Goal: Task Accomplishment & Management: Manage account settings

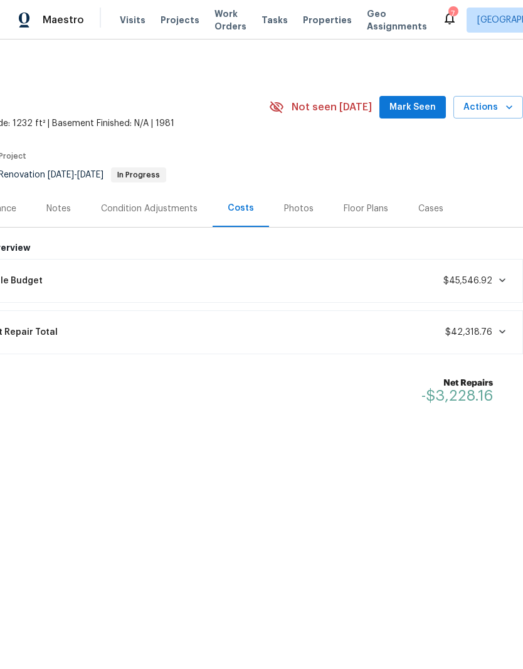
scroll to position [0, 185]
click at [427, 102] on span "Mark Seen" at bounding box center [412, 108] width 46 height 16
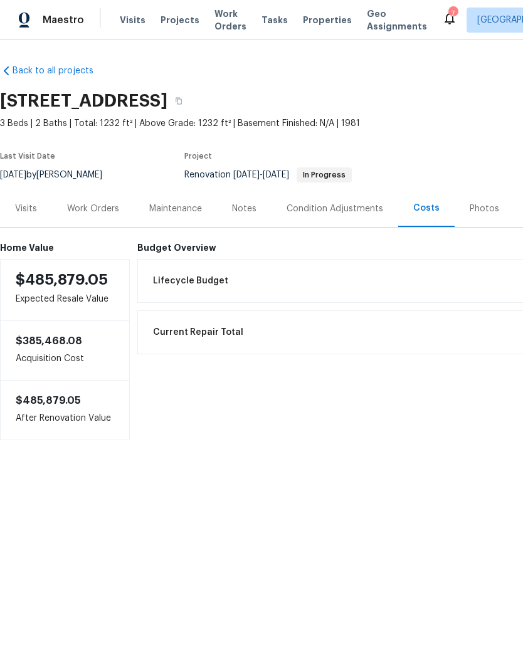
scroll to position [0, 0]
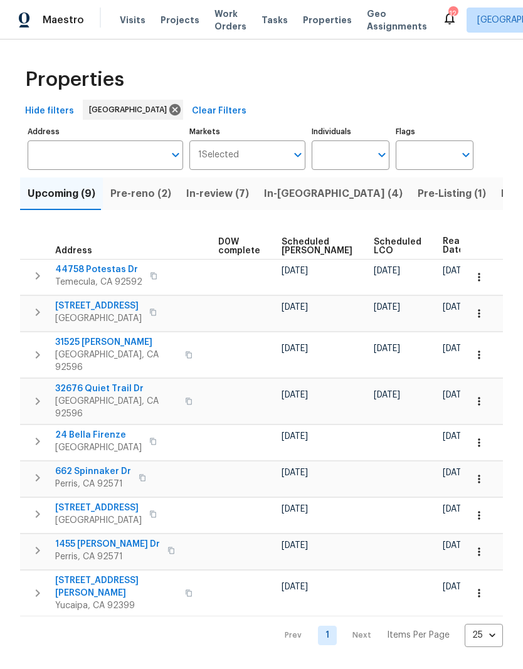
scroll to position [0, 329]
click at [443, 241] on span "Ready Date" at bounding box center [457, 246] width 28 height 18
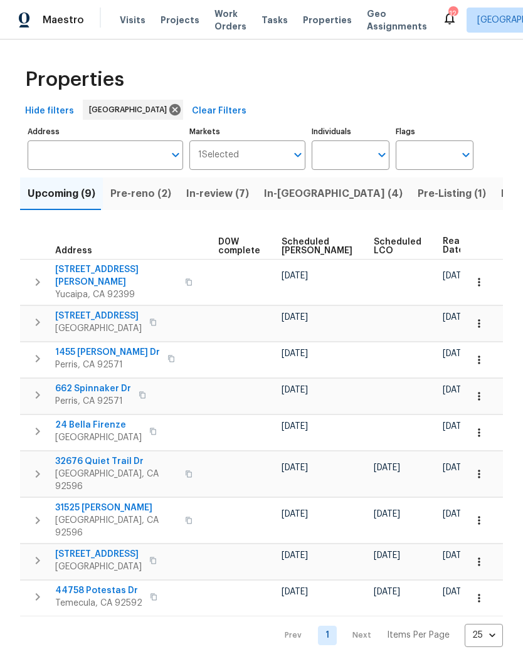
scroll to position [0, 329]
click at [443, 245] on span "Ready Date" at bounding box center [457, 246] width 28 height 18
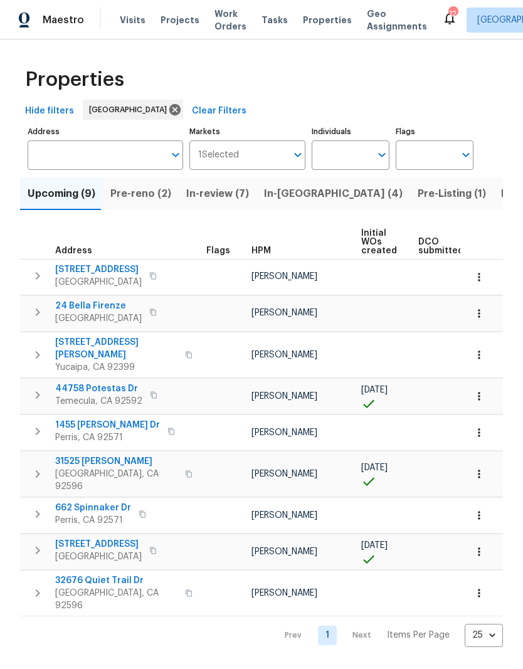
click at [215, 189] on span "In-review (7)" at bounding box center [217, 194] width 63 height 18
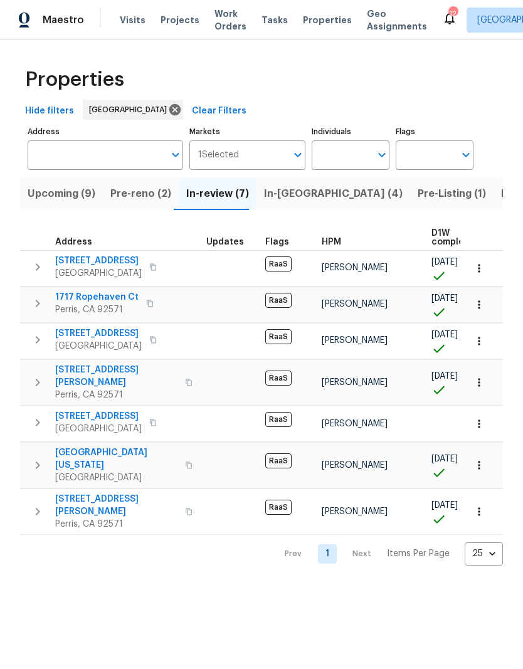
click at [293, 184] on button "In-reno (4)" at bounding box center [333, 193] width 154 height 33
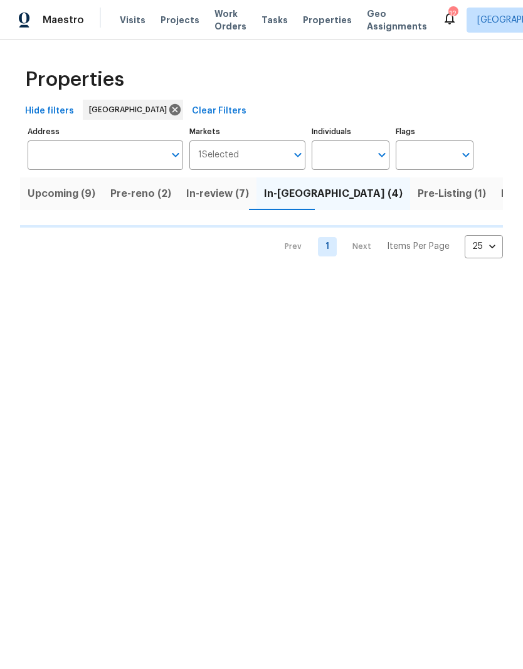
click at [417, 192] on span "Pre-Listing (1)" at bounding box center [451, 194] width 68 height 18
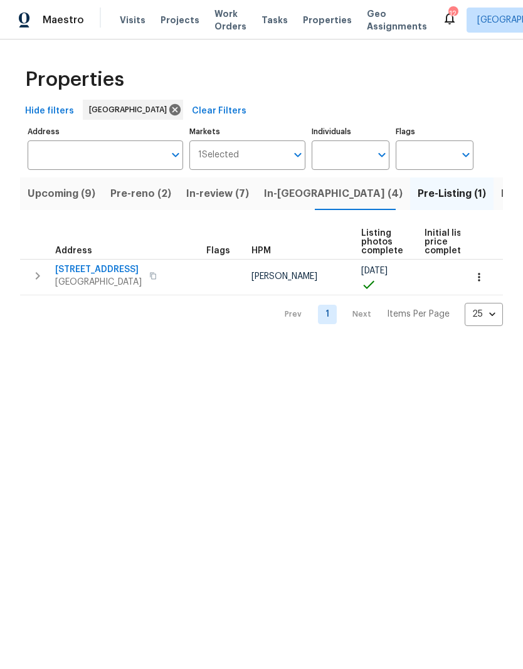
click at [286, 190] on span "In-reno (4)" at bounding box center [333, 194] width 138 height 18
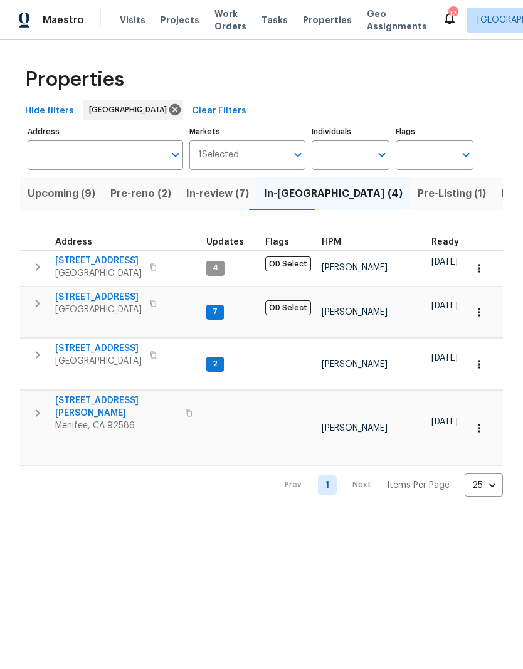
click at [139, 190] on span "Pre-reno (2)" at bounding box center [140, 194] width 61 height 18
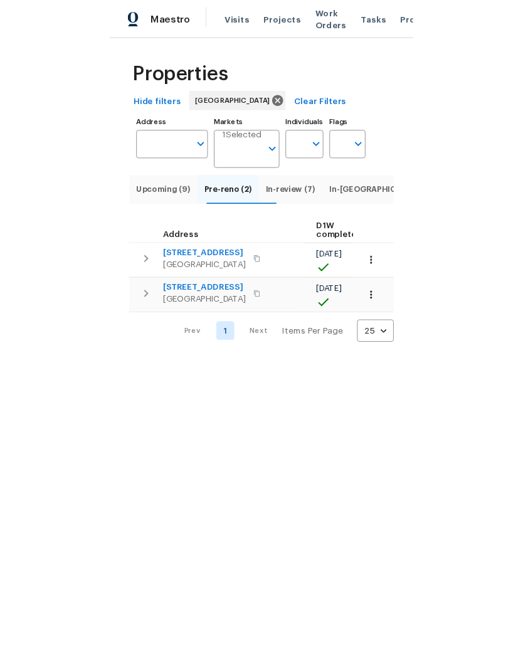
scroll to position [0, 216]
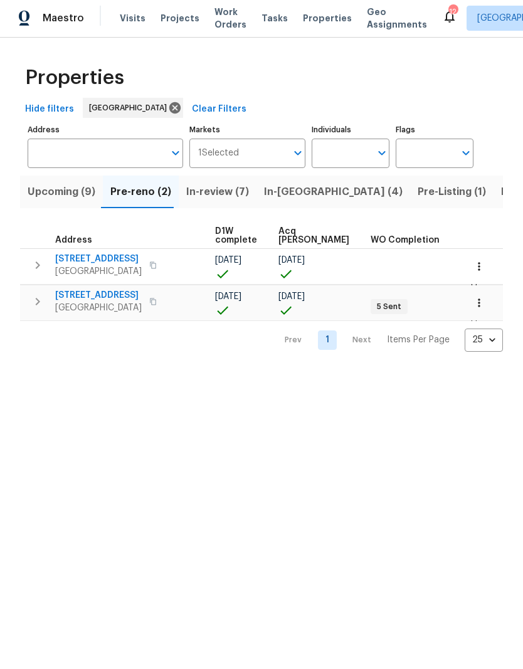
click at [493, 181] on button "Listed (21)" at bounding box center [526, 193] width 66 height 33
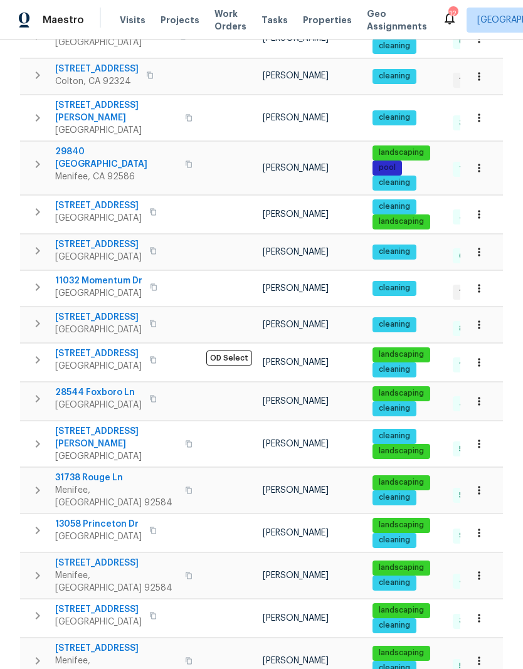
scroll to position [332, 0]
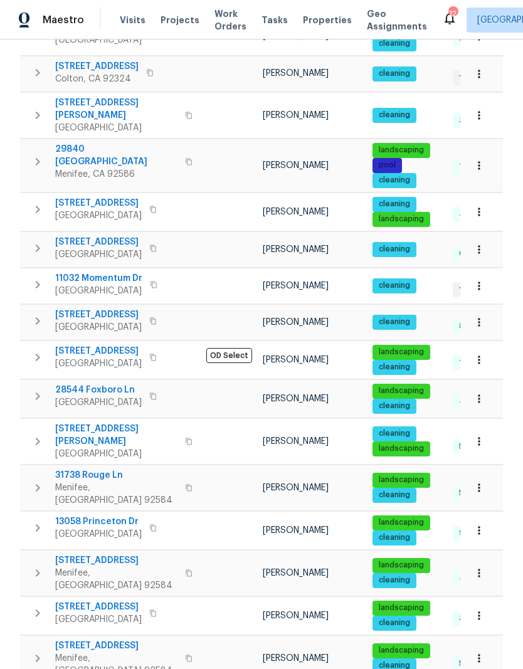
click at [98, 387] on span "28544 Foxboro Ln" at bounding box center [98, 389] width 86 height 13
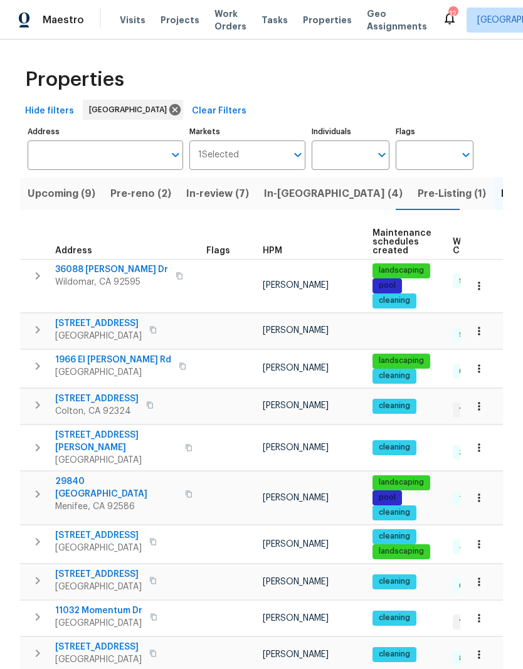
scroll to position [0, 0]
click at [362, 155] on input "Individuals" at bounding box center [340, 154] width 59 height 29
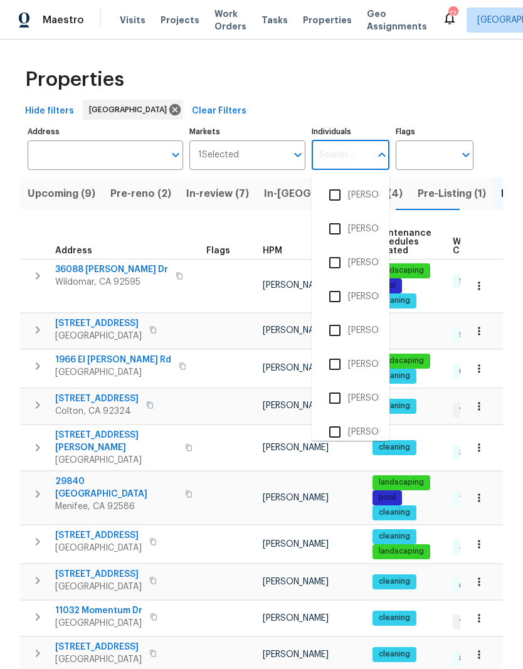
scroll to position [1, 0]
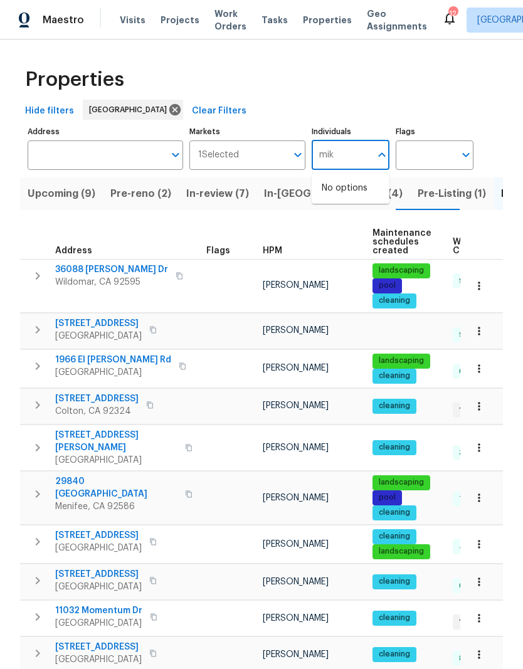
type input "mike"
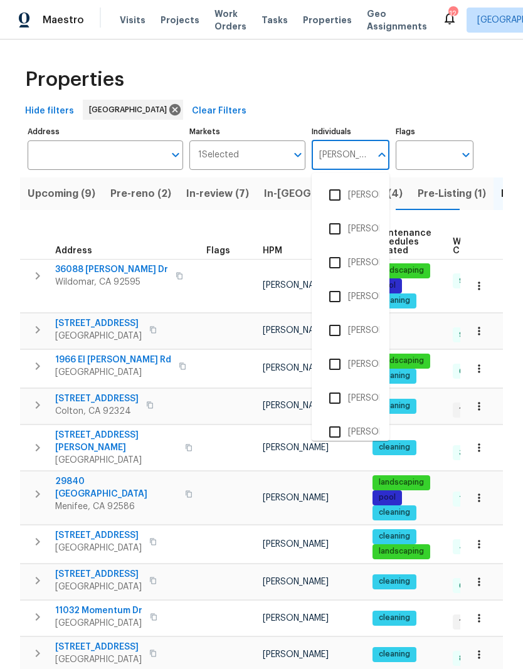
click at [346, 254] on input "checkbox" at bounding box center [334, 262] width 26 height 26
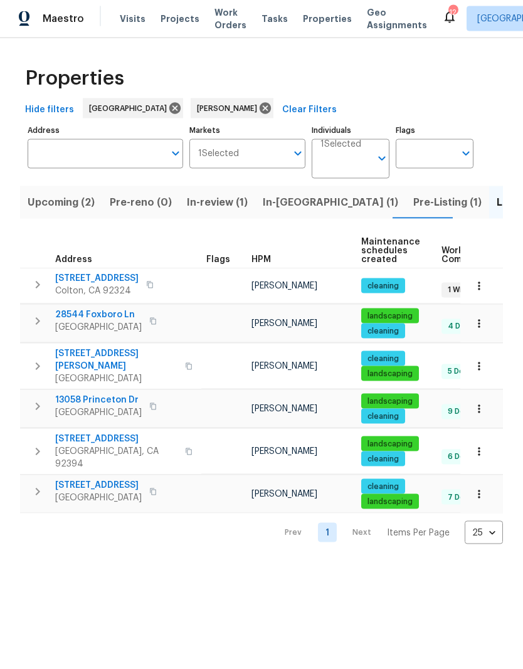
click at [181, 362] on button "button" at bounding box center [188, 367] width 15 height 30
click at [185, 364] on icon "button" at bounding box center [188, 367] width 6 height 7
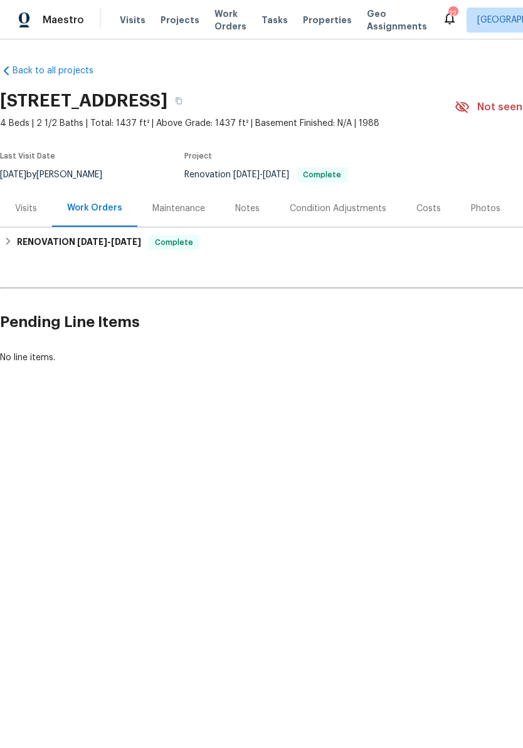
click at [36, 212] on div "Visits" at bounding box center [26, 208] width 22 height 13
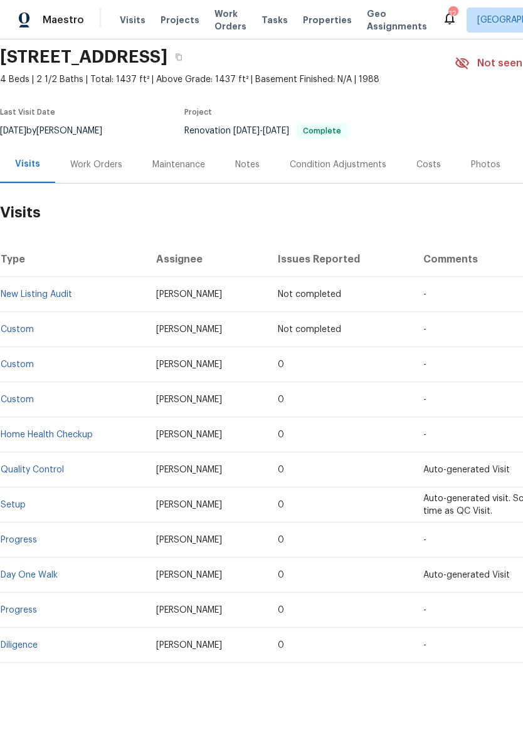
scroll to position [44, 0]
click at [259, 156] on div "Notes" at bounding box center [247, 164] width 55 height 37
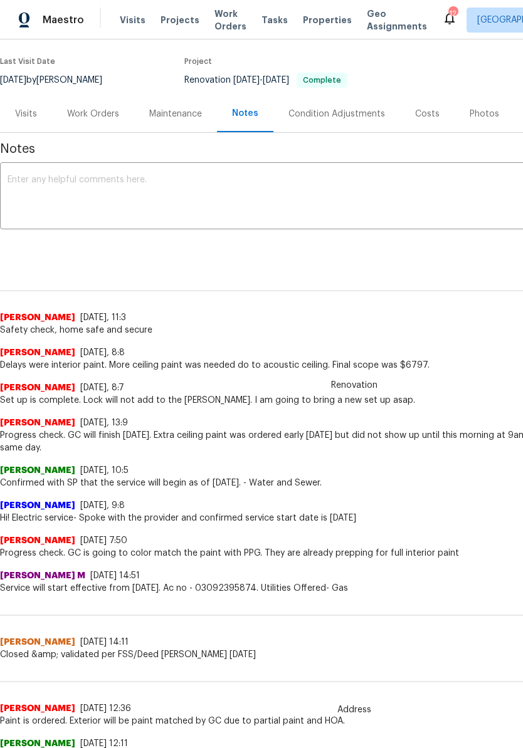
scroll to position [95, 0]
click at [95, 118] on div "Work Orders" at bounding box center [93, 113] width 52 height 13
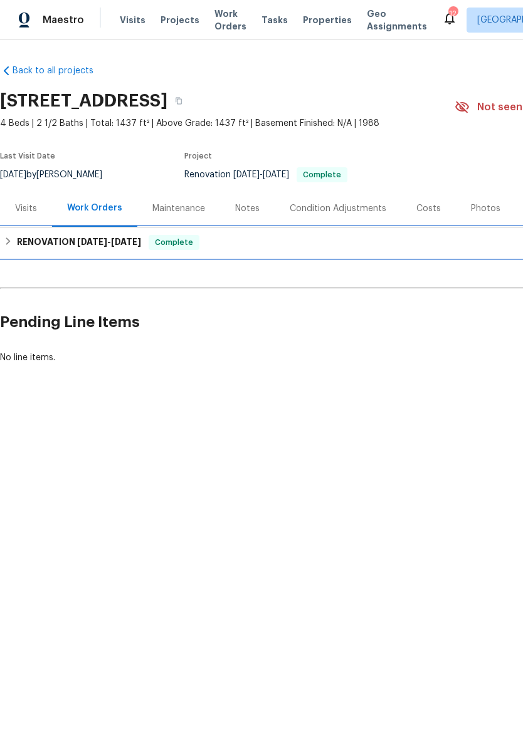
click at [23, 242] on h6 "RENOVATION 9/2/25 - 9/6/25" at bounding box center [79, 242] width 124 height 15
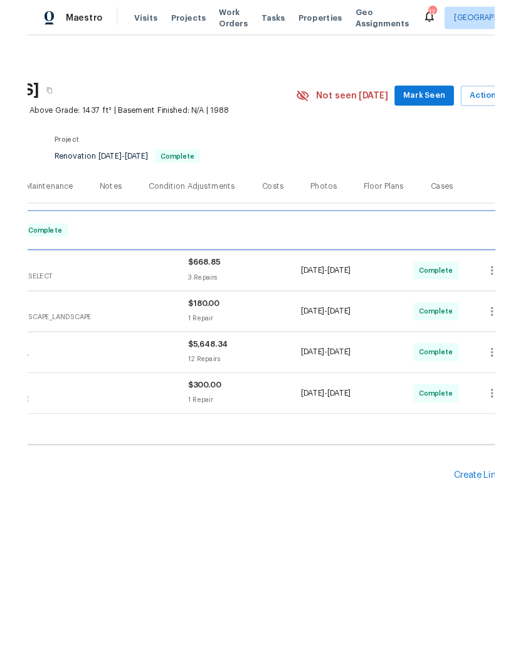
scroll to position [0, 152]
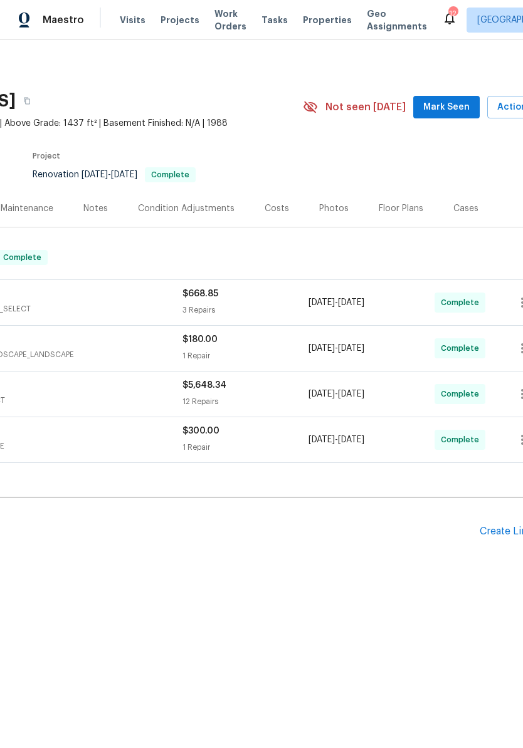
click at [419, 112] on button "Mark Seen" at bounding box center [446, 107] width 66 height 23
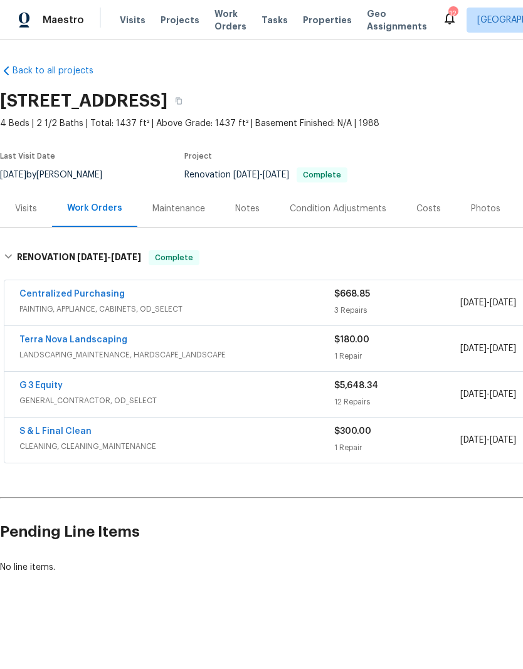
scroll to position [0, 0]
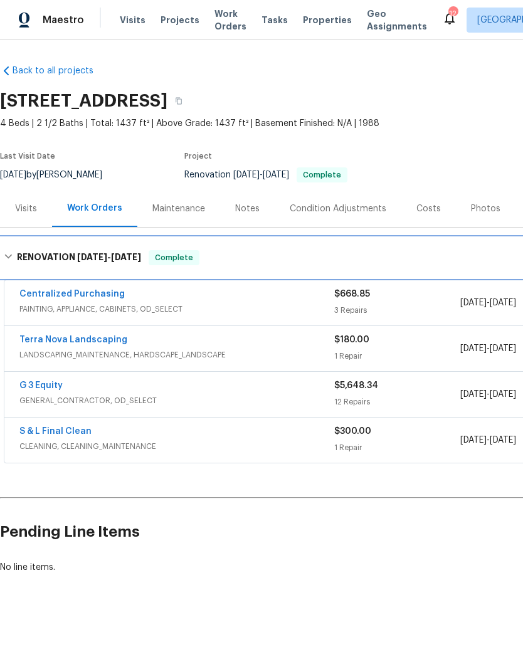
click at [21, 252] on h6 "RENOVATION 9/2/25 - 9/6/25" at bounding box center [79, 257] width 124 height 15
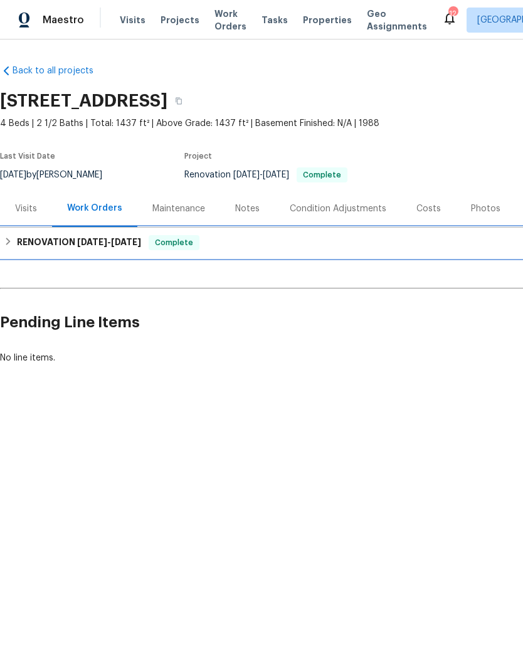
click at [73, 240] on h6 "RENOVATION 9/2/25 - 9/6/25" at bounding box center [79, 242] width 124 height 15
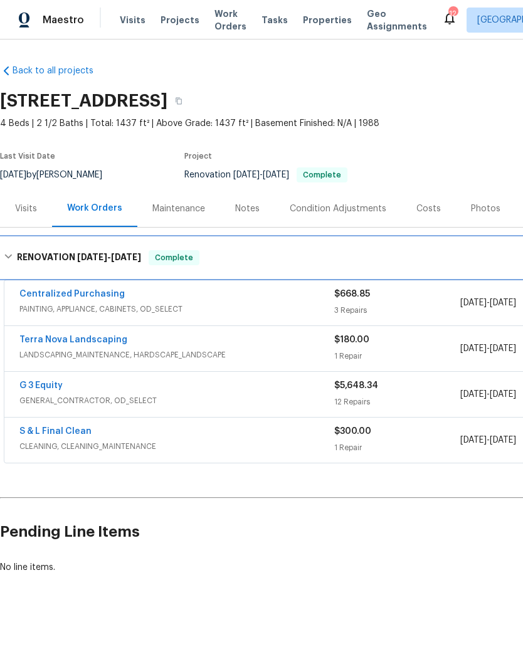
click at [40, 251] on h6 "RENOVATION 9/2/25 - 9/6/25" at bounding box center [79, 257] width 124 height 15
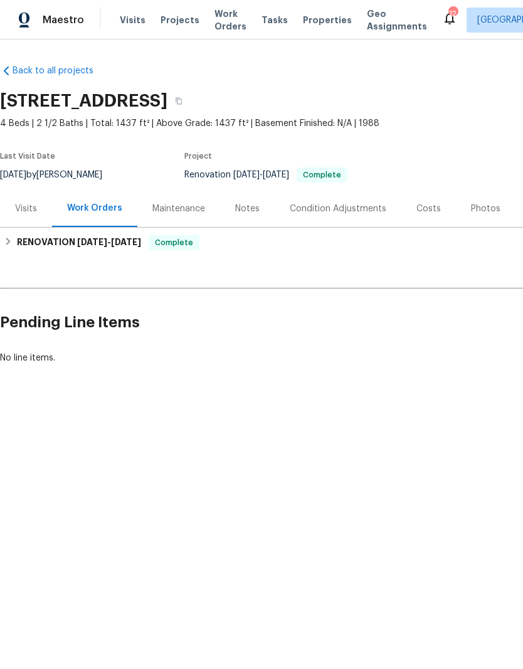
click at [484, 201] on div "Photos" at bounding box center [486, 208] width 60 height 37
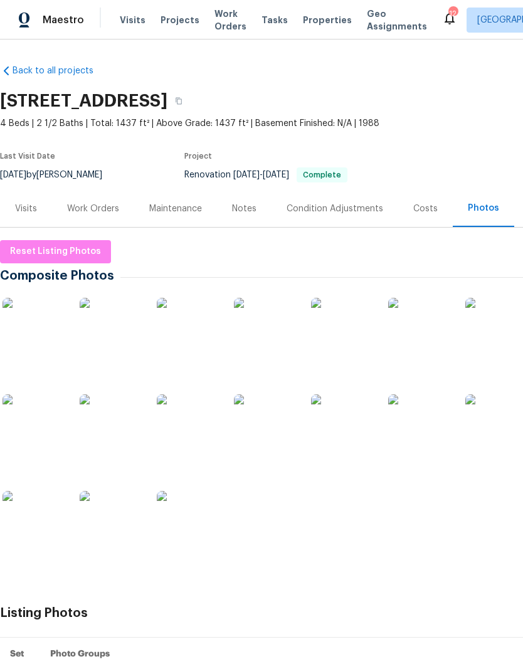
click at [33, 198] on div "Visits" at bounding box center [26, 208] width 52 height 37
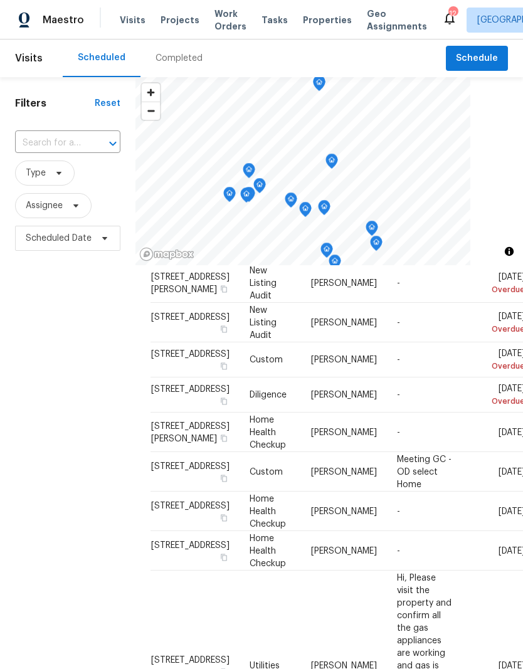
scroll to position [44, 0]
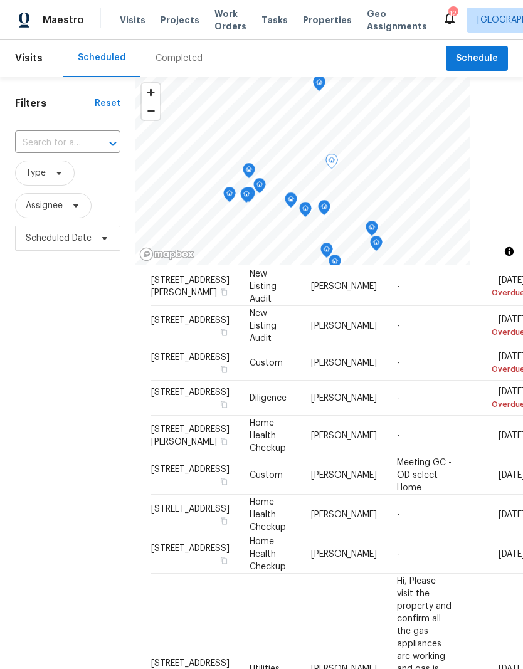
click at [0, 0] on icon at bounding box center [0, 0] width 0 height 0
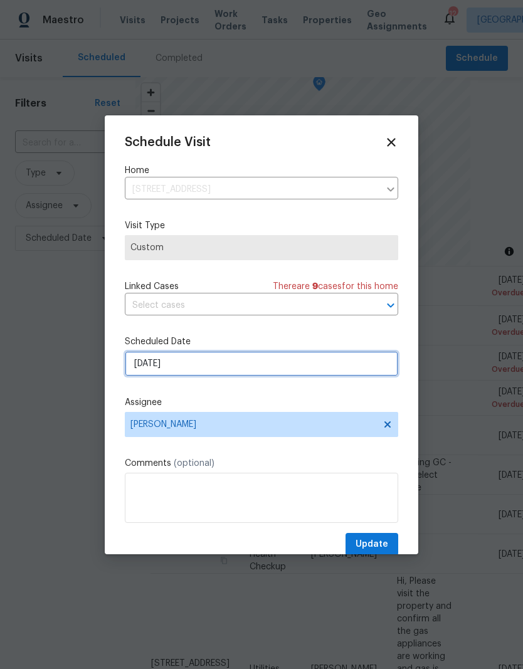
click at [174, 362] on input "[DATE]" at bounding box center [261, 363] width 273 height 25
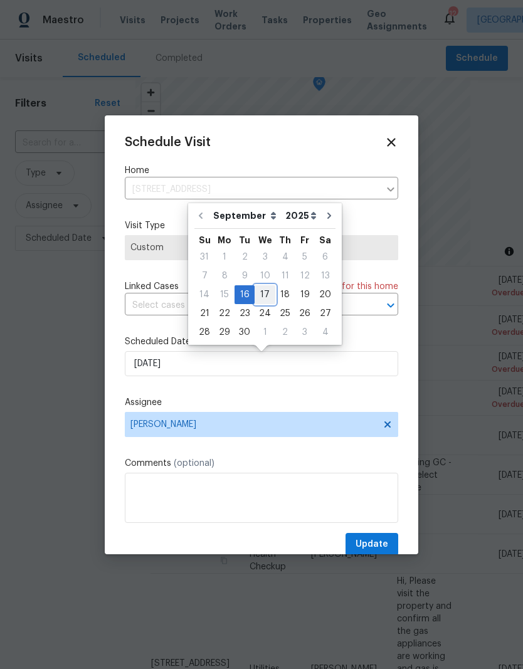
click at [266, 289] on div "17" at bounding box center [264, 295] width 21 height 18
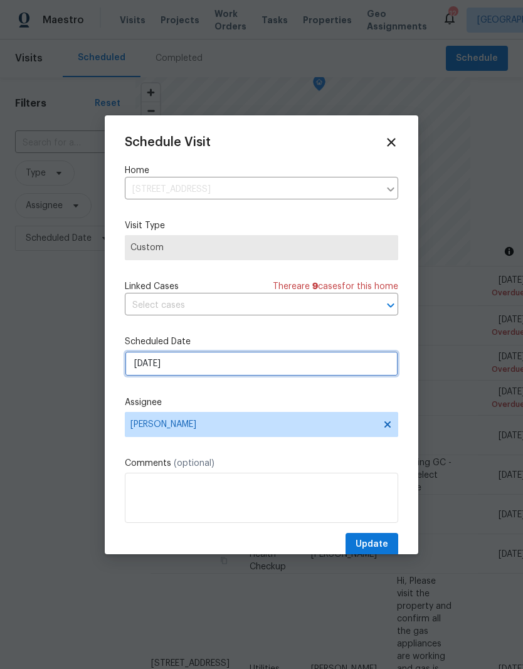
click at [177, 368] on input "[DATE]" at bounding box center [261, 363] width 273 height 25
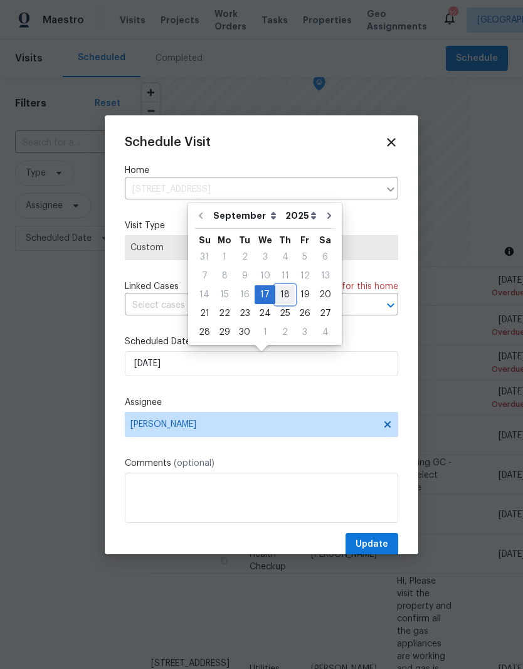
click at [283, 293] on div "18" at bounding box center [284, 295] width 19 height 18
type input "[DATE]"
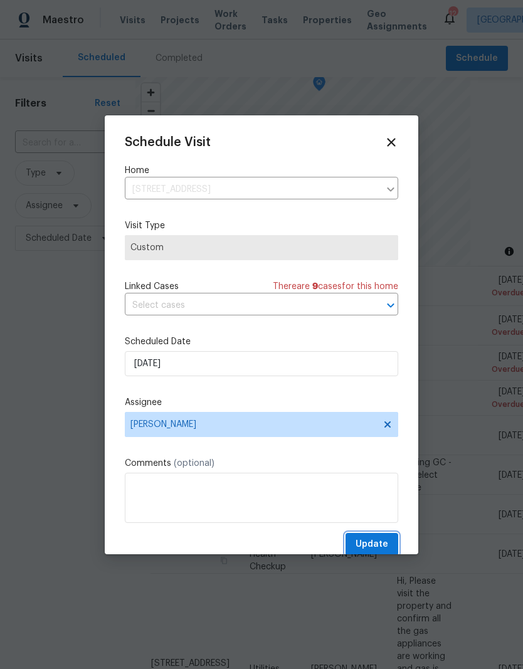
click at [378, 539] on span "Update" at bounding box center [371, 544] width 33 height 16
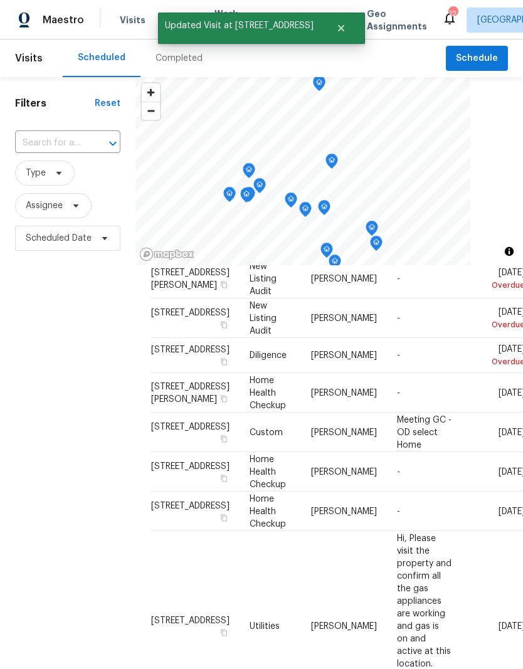
scroll to position [51, 0]
click at [0, 0] on icon at bounding box center [0, 0] width 0 height 0
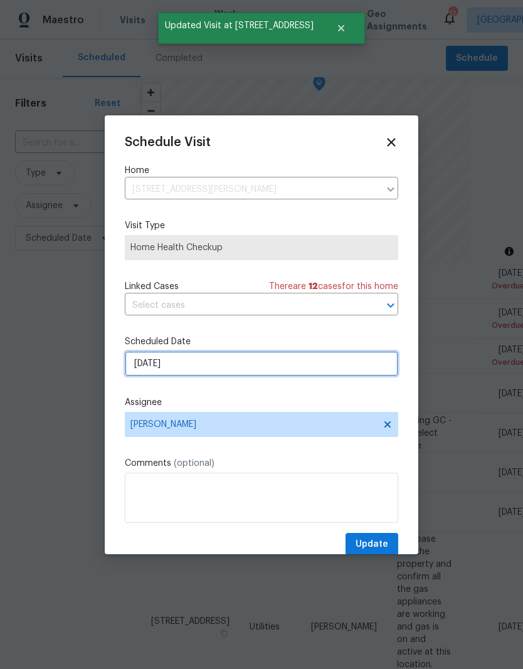
click at [200, 356] on input "[DATE]" at bounding box center [261, 363] width 273 height 25
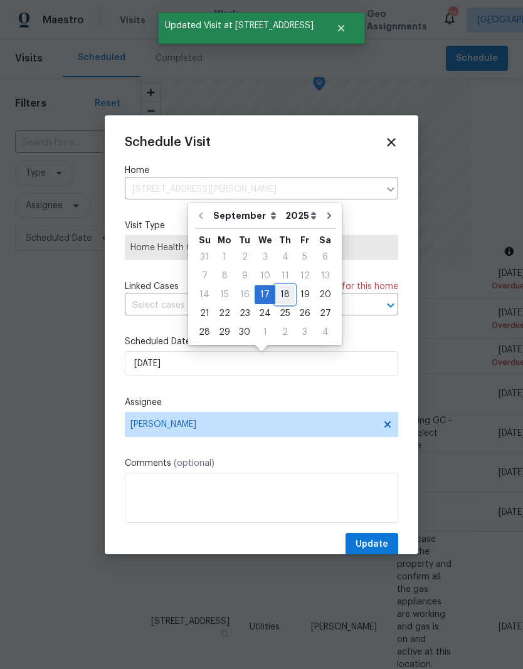
click at [281, 295] on div "18" at bounding box center [284, 295] width 19 height 18
type input "[DATE]"
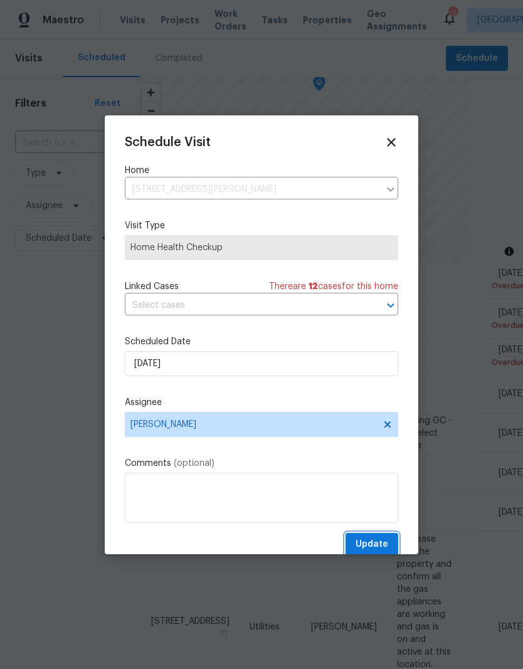
click at [377, 548] on span "Update" at bounding box center [371, 544] width 33 height 16
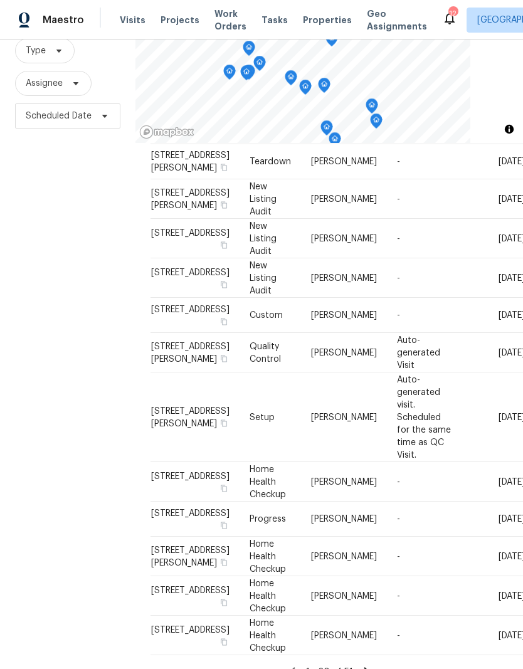
scroll to position [509, 0]
